Goal: Transaction & Acquisition: Purchase product/service

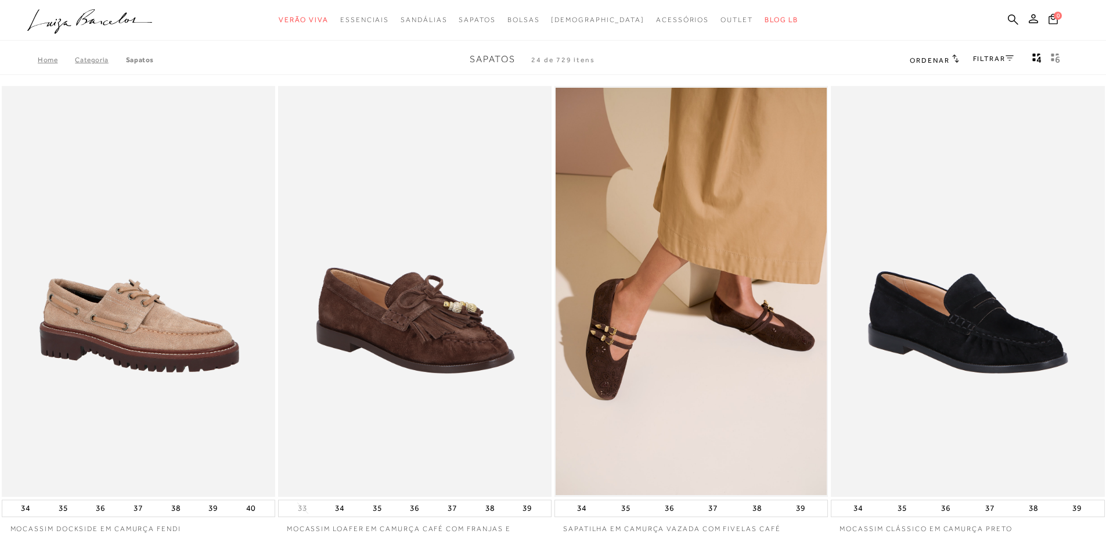
click at [71, 56] on link "Home" at bounding box center [56, 60] width 37 height 8
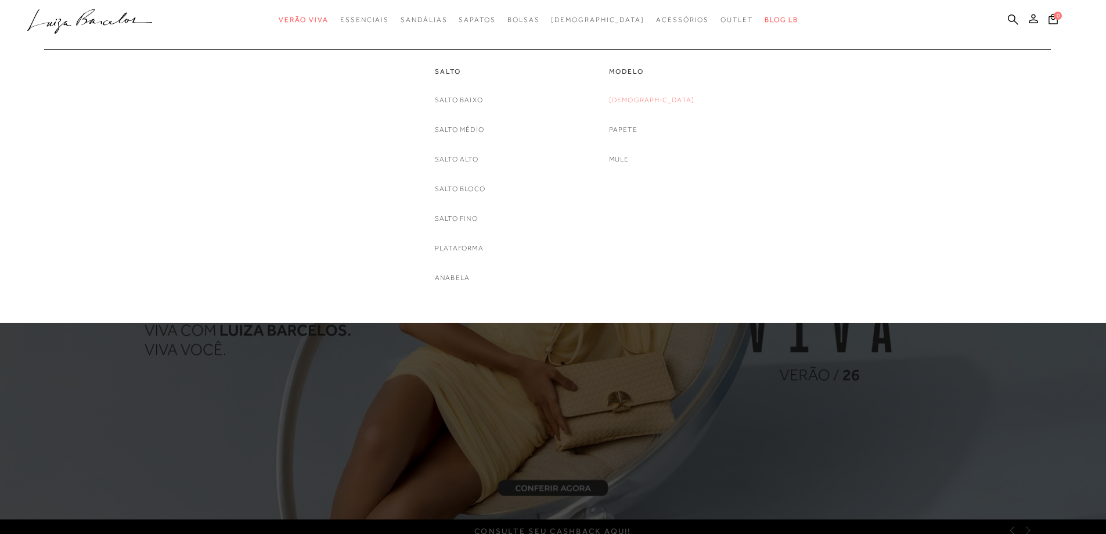
click at [645, 100] on link "[DEMOGRAPHIC_DATA]" at bounding box center [652, 100] width 86 height 12
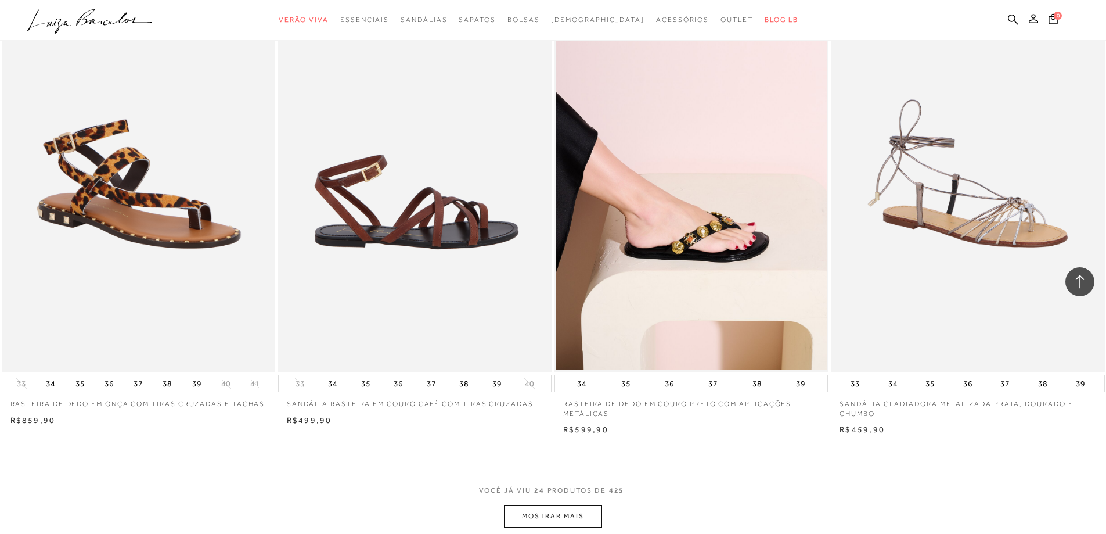
scroll to position [2787, 0]
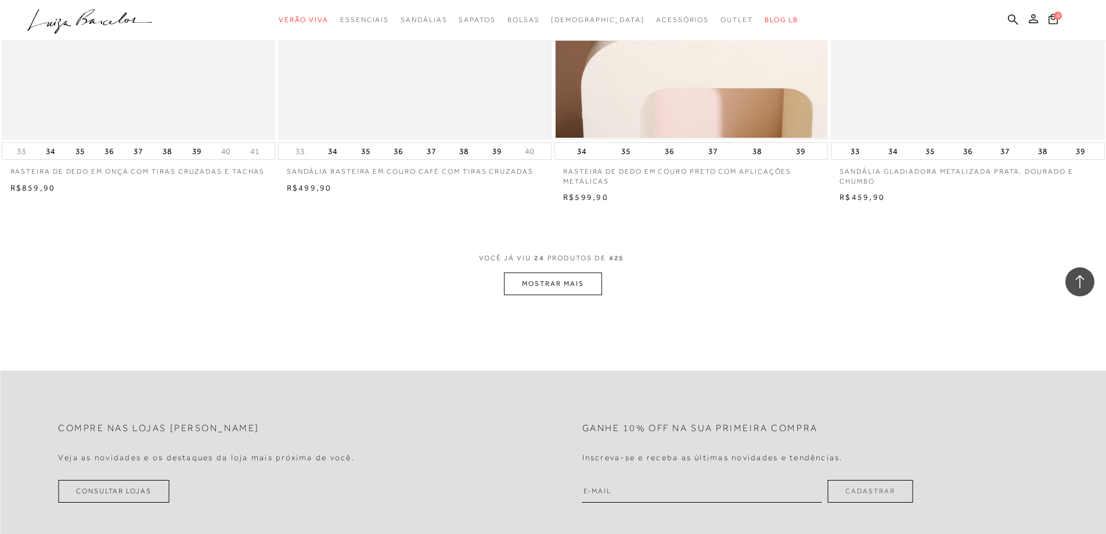
click at [528, 287] on button "MOSTRAR MAIS" at bounding box center [553, 283] width 98 height 23
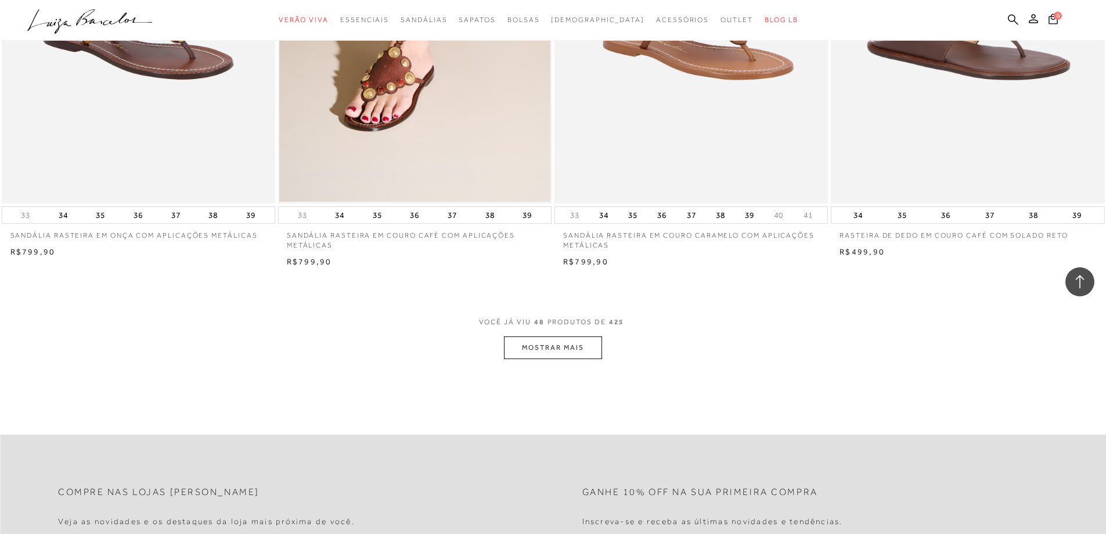
scroll to position [5690, 0]
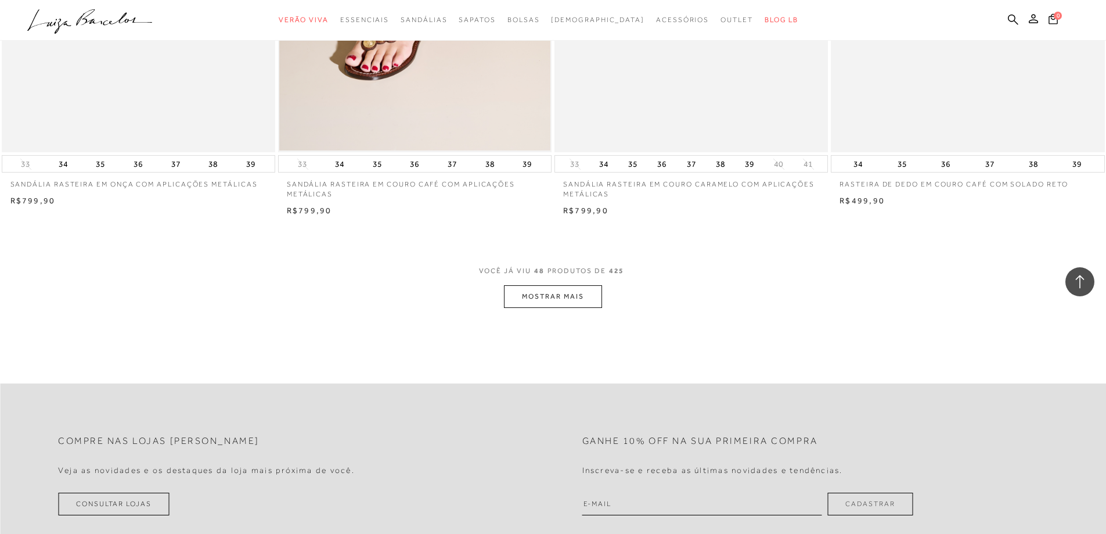
click at [566, 293] on button "MOSTRAR MAIS" at bounding box center [553, 296] width 98 height 23
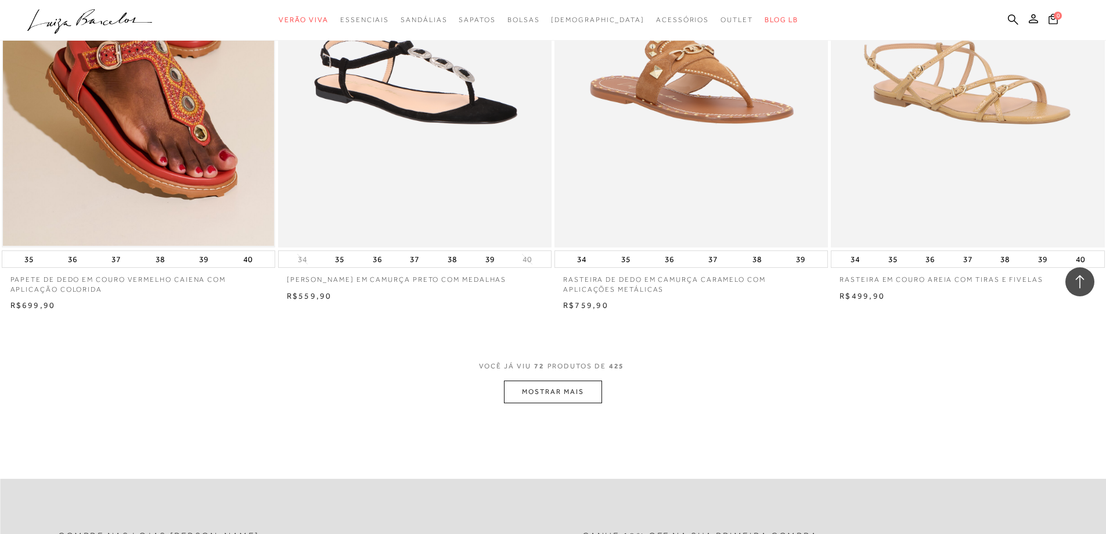
scroll to position [8594, 0]
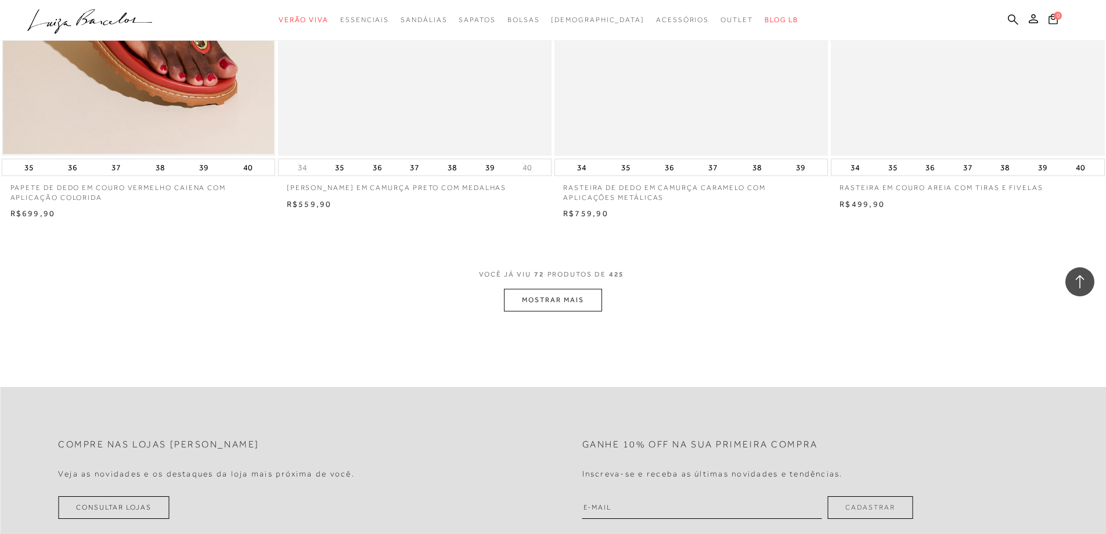
click at [537, 304] on button "MOSTRAR MAIS" at bounding box center [553, 300] width 98 height 23
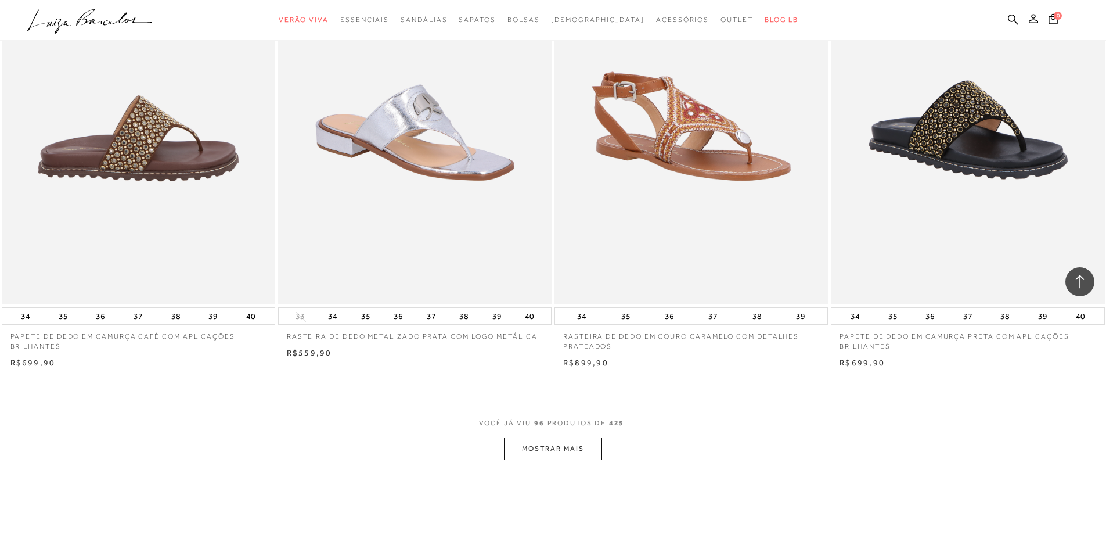
scroll to position [11439, 0]
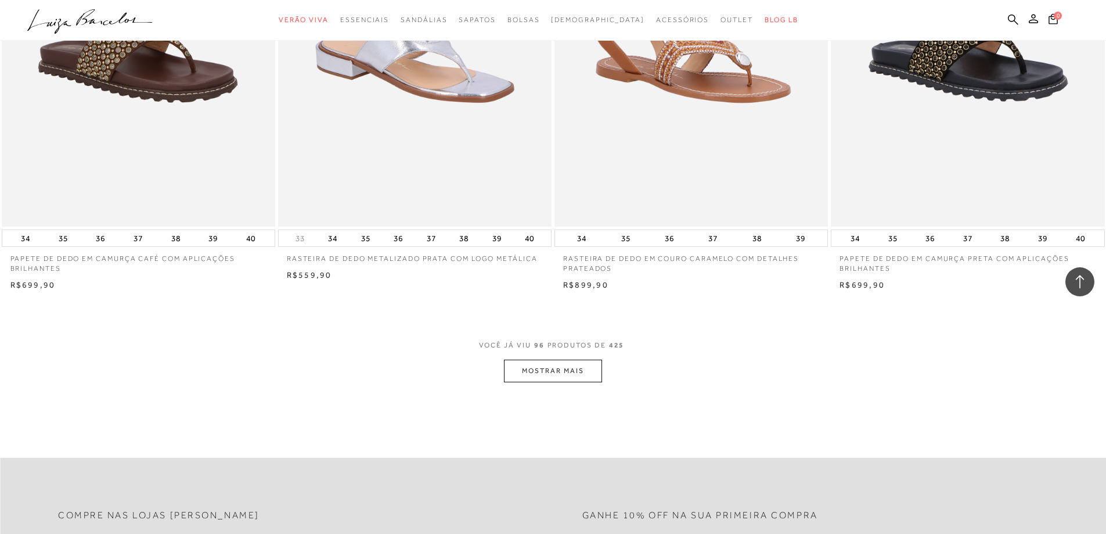
click at [551, 372] on button "MOSTRAR MAIS" at bounding box center [553, 370] width 98 height 23
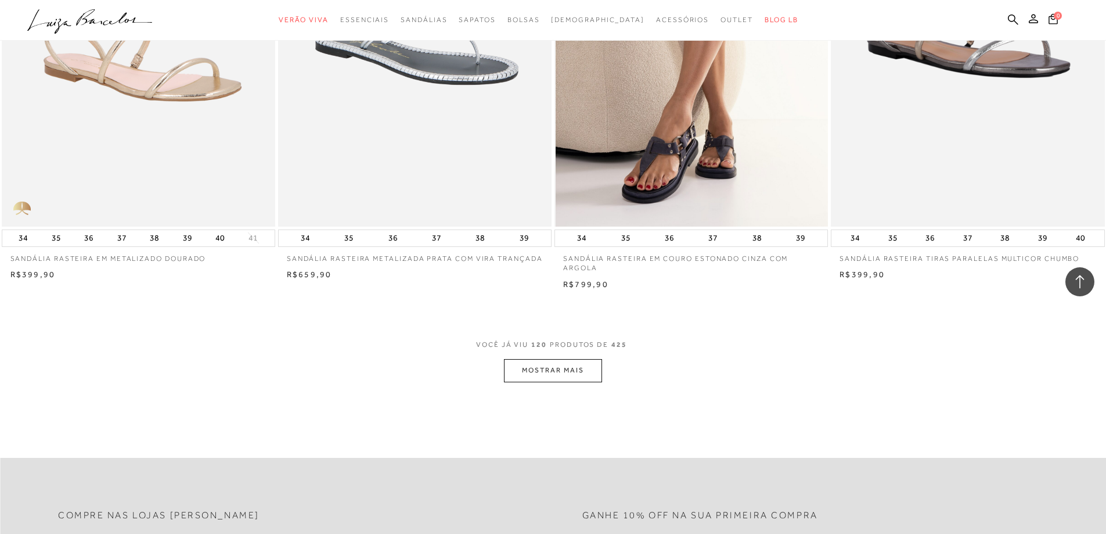
scroll to position [14400, 0]
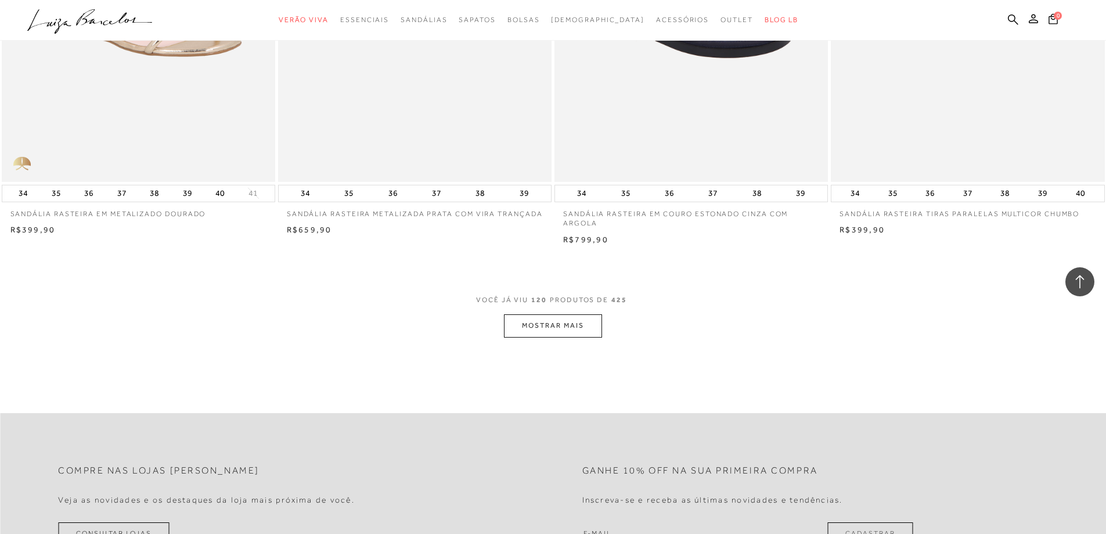
click at [527, 329] on button "MOSTRAR MAIS" at bounding box center [553, 325] width 98 height 23
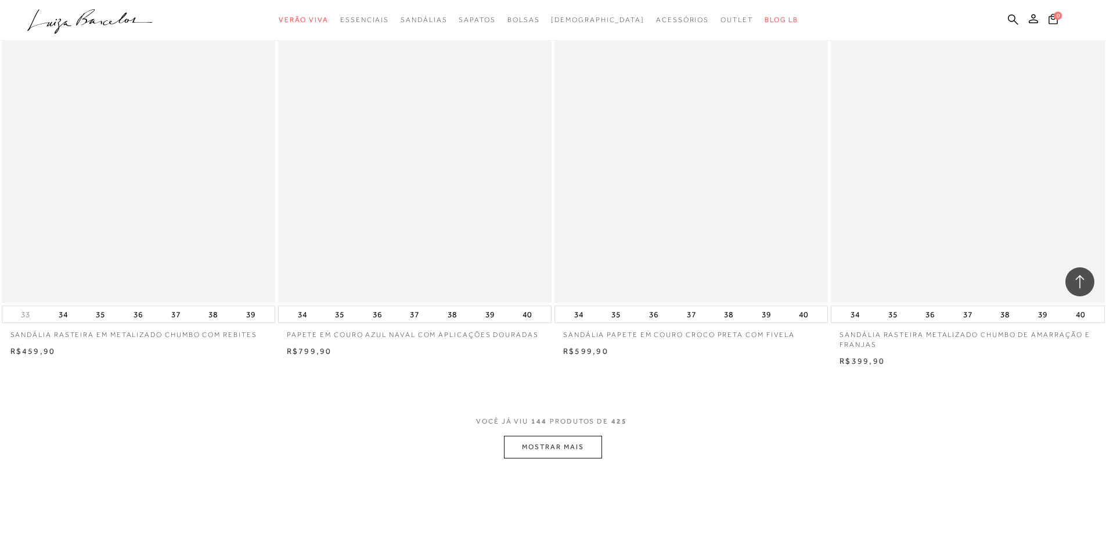
scroll to position [17188, 0]
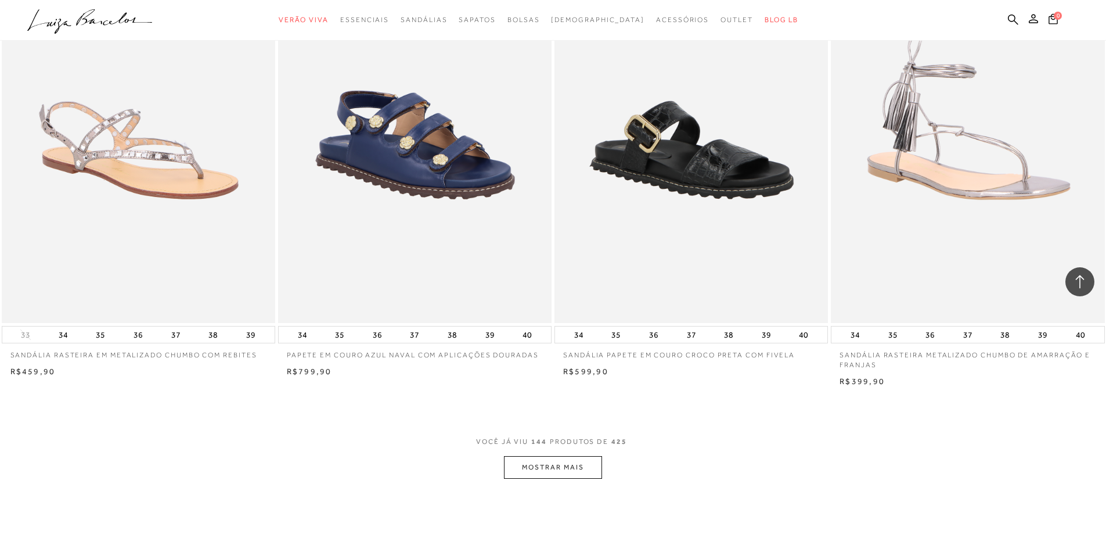
click at [547, 473] on button "MOSTRAR MAIS" at bounding box center [553, 467] width 98 height 23
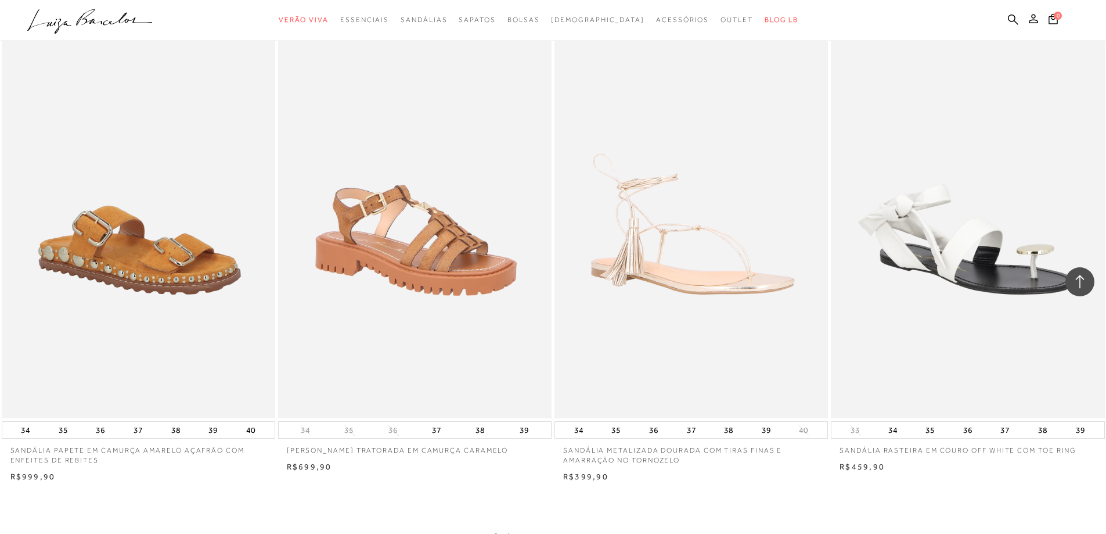
scroll to position [20381, 0]
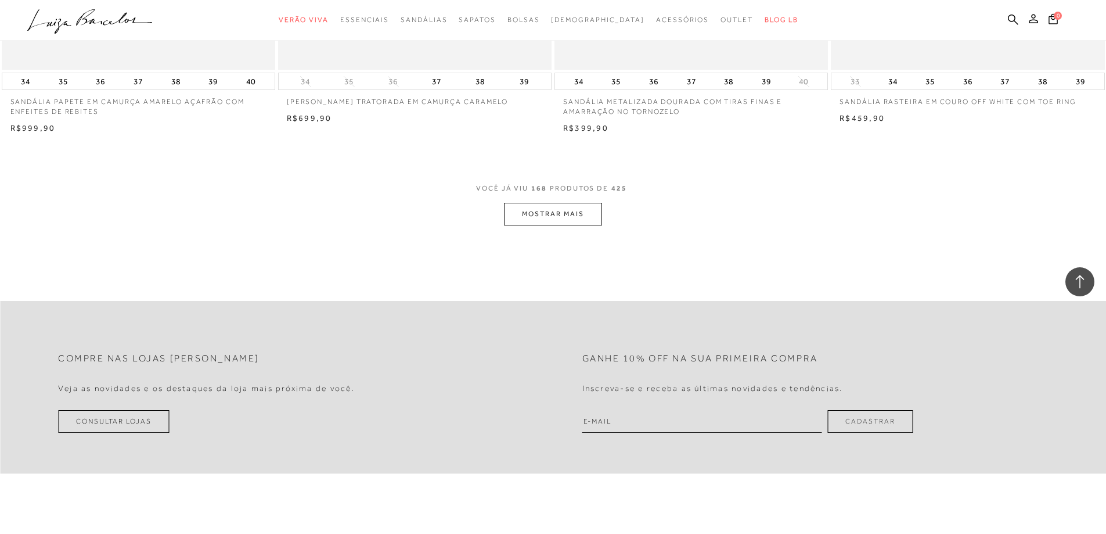
click at [552, 213] on button "MOSTRAR MAIS" at bounding box center [553, 214] width 98 height 23
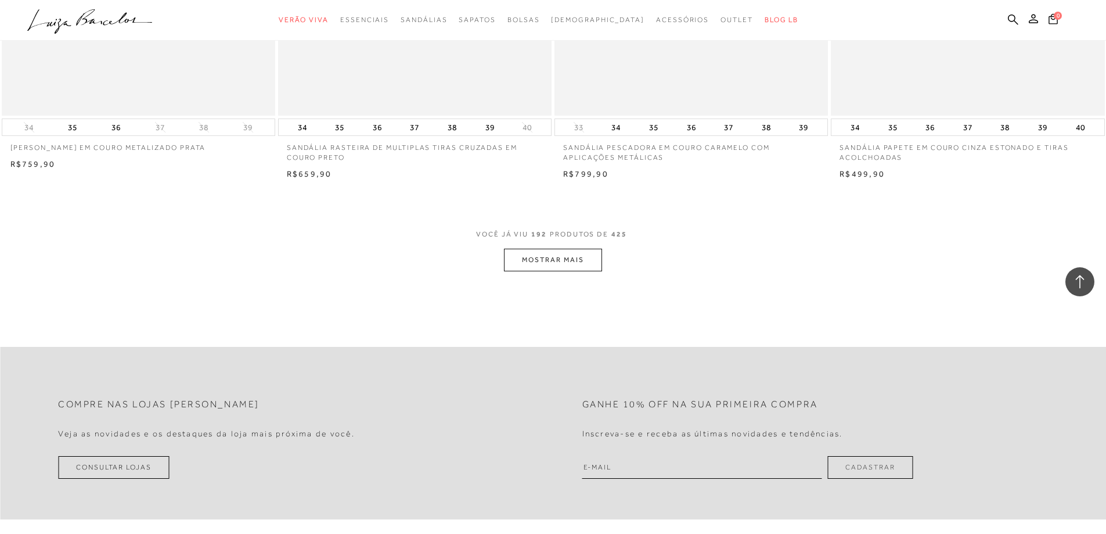
scroll to position [23285, 0]
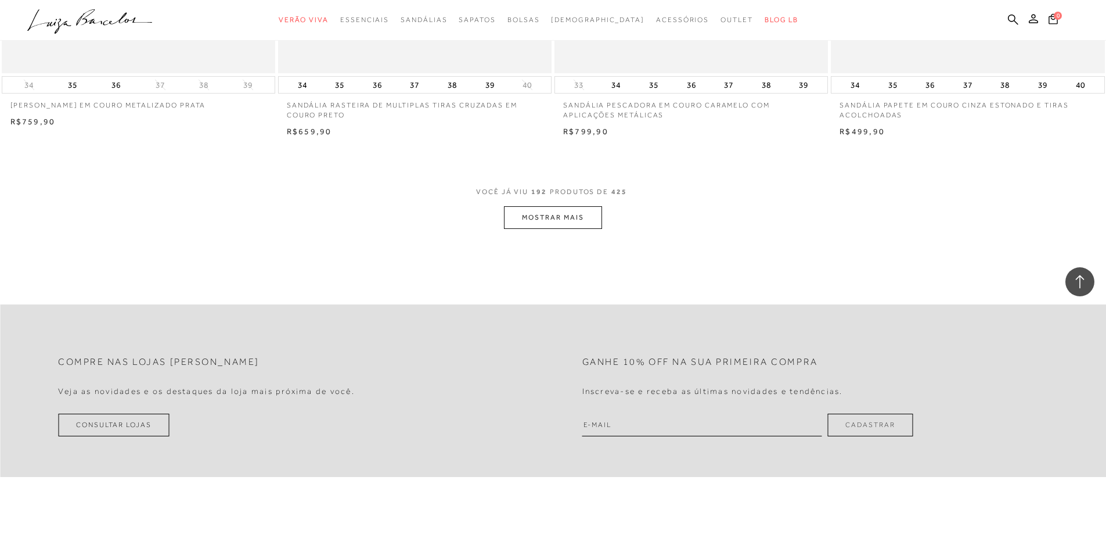
click at [571, 224] on button "MOSTRAR MAIS" at bounding box center [553, 217] width 98 height 23
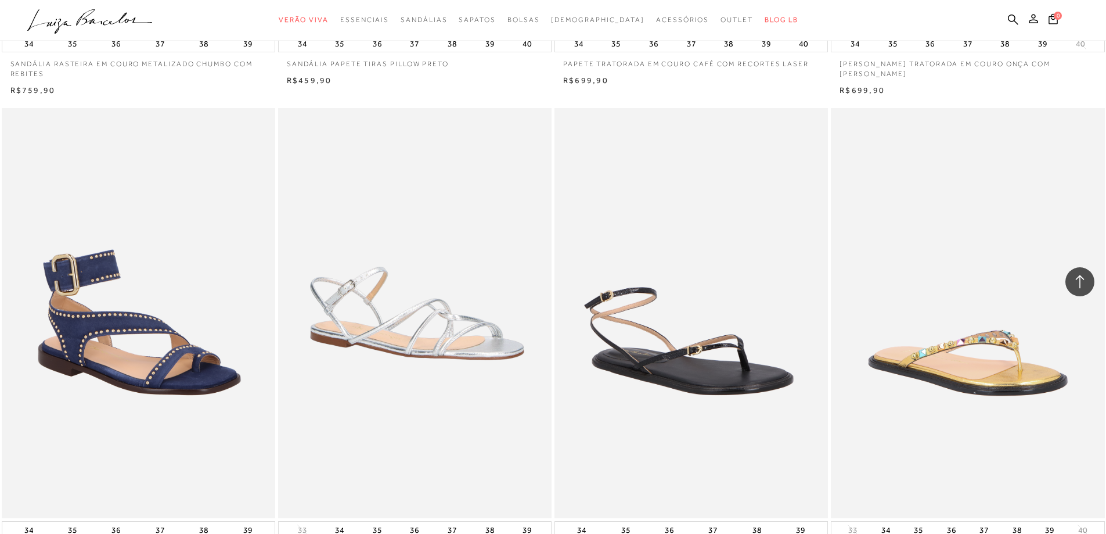
scroll to position [25956, 0]
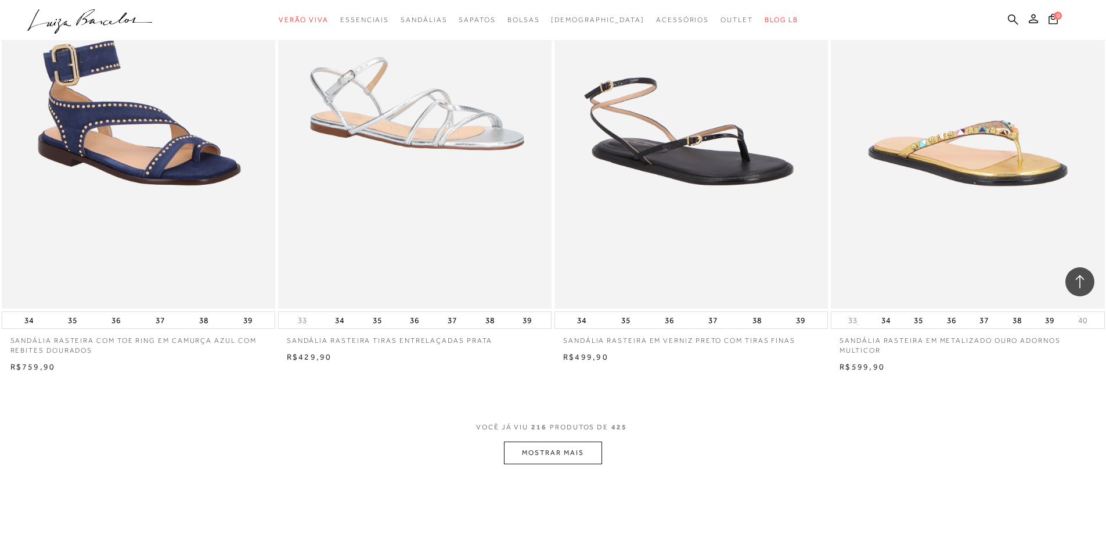
click at [553, 452] on button "MOSTRAR MAIS" at bounding box center [553, 452] width 98 height 23
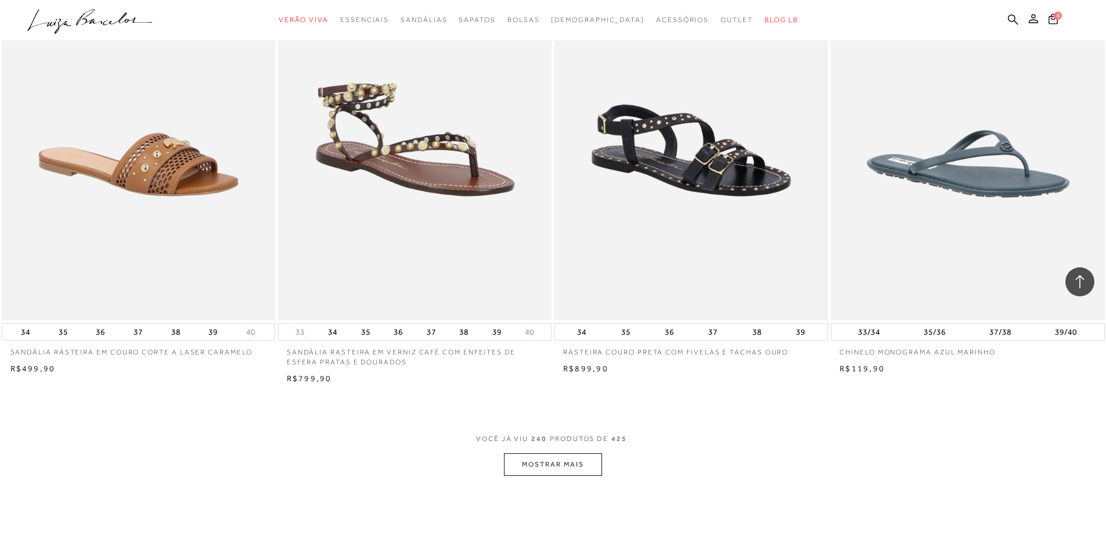
scroll to position [28859, 0]
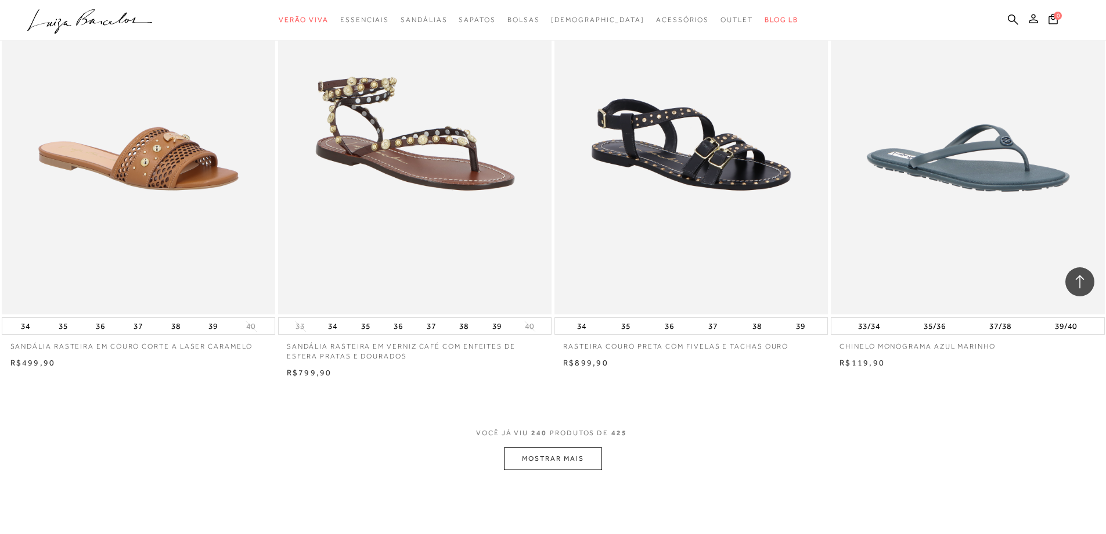
click at [560, 466] on button "MOSTRAR MAIS" at bounding box center [553, 458] width 98 height 23
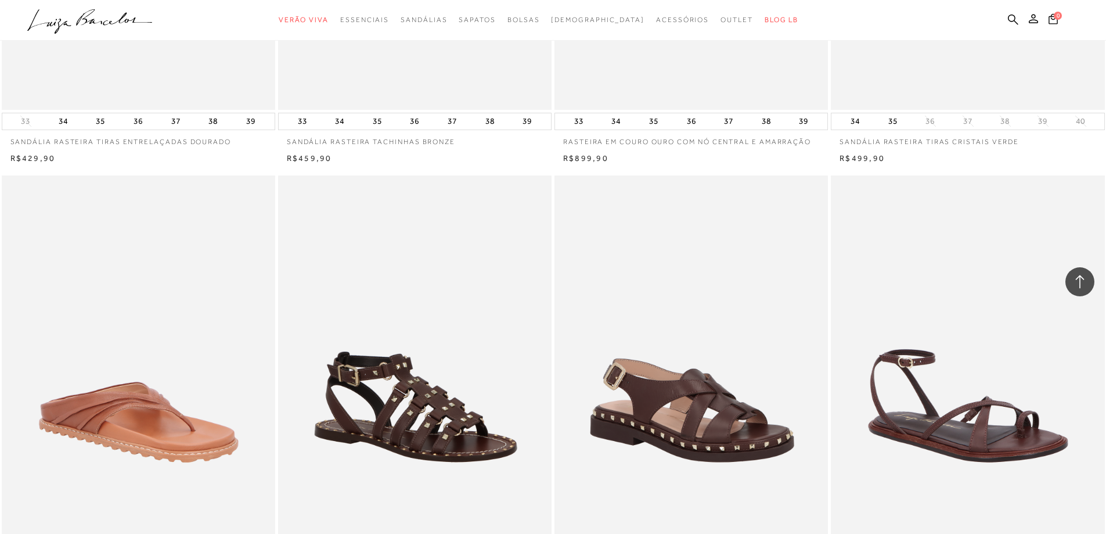
scroll to position [31762, 0]
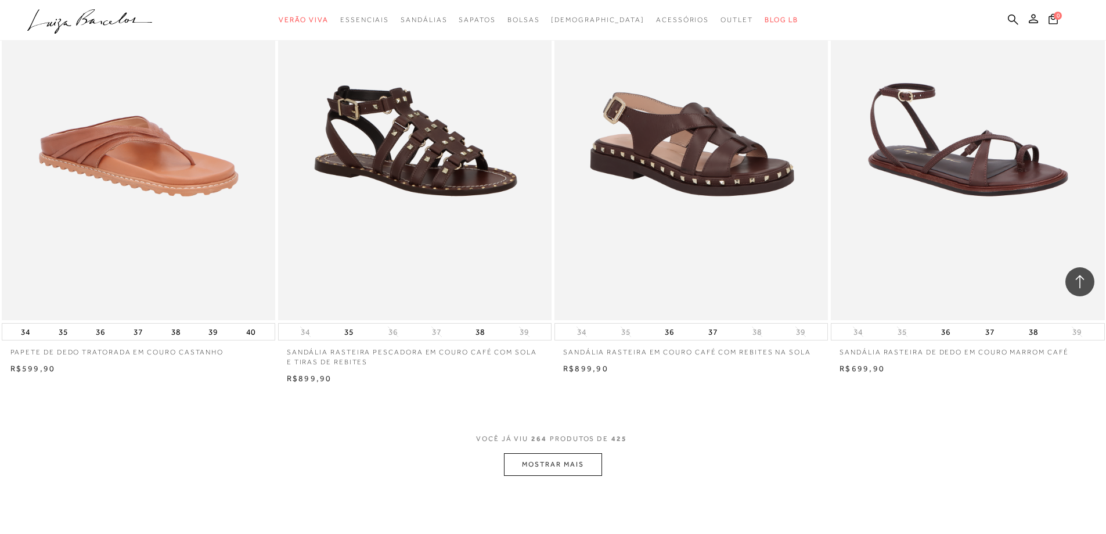
click at [578, 467] on button "MOSTRAR MAIS" at bounding box center [553, 464] width 98 height 23
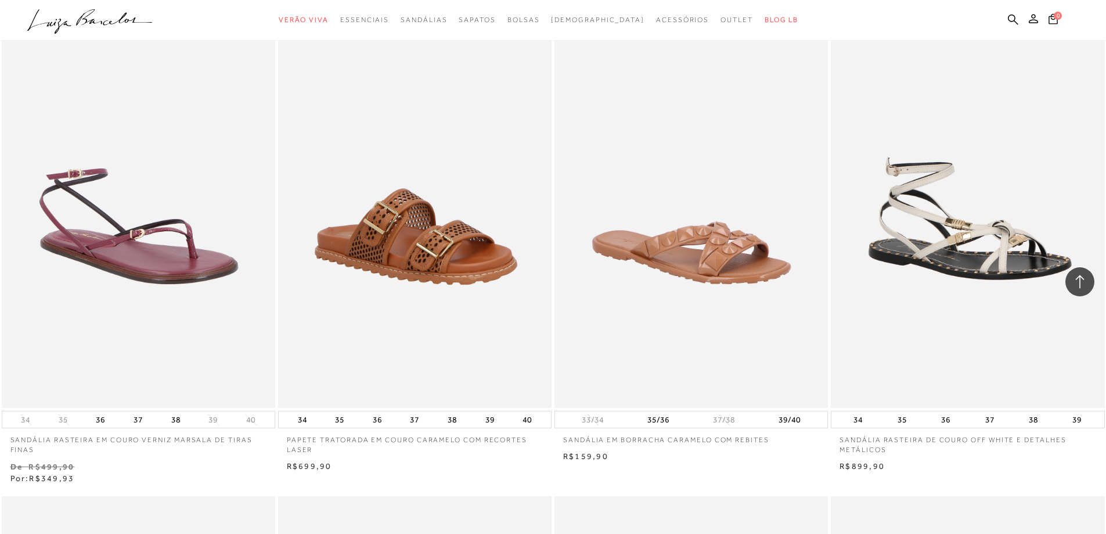
scroll to position [33272, 0]
